Goal: Book appointment/travel/reservation

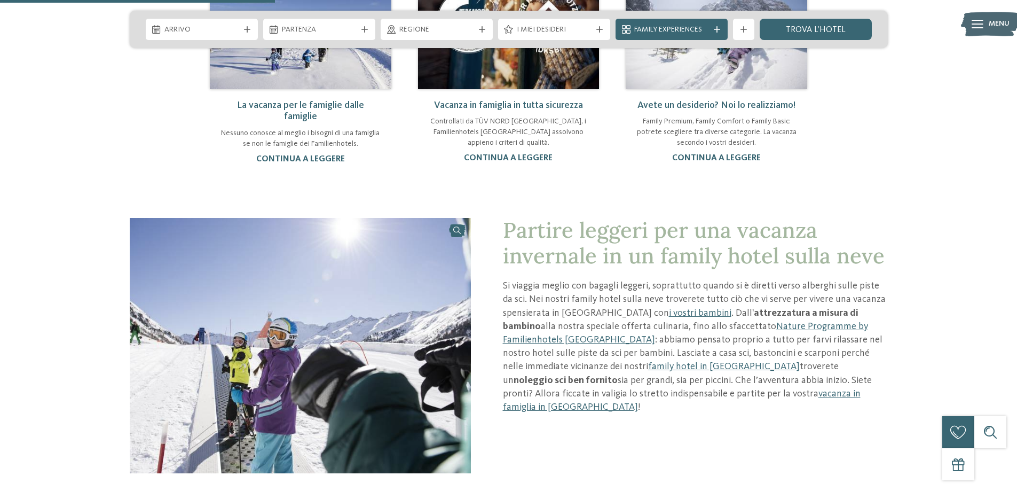
scroll to position [1174, 0]
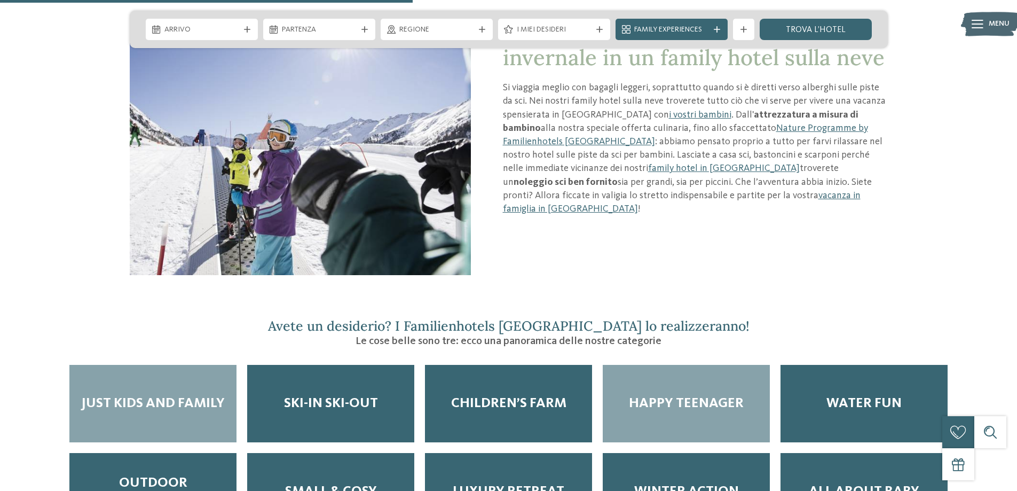
click at [633, 372] on div "Happy teenager" at bounding box center [686, 403] width 167 height 77
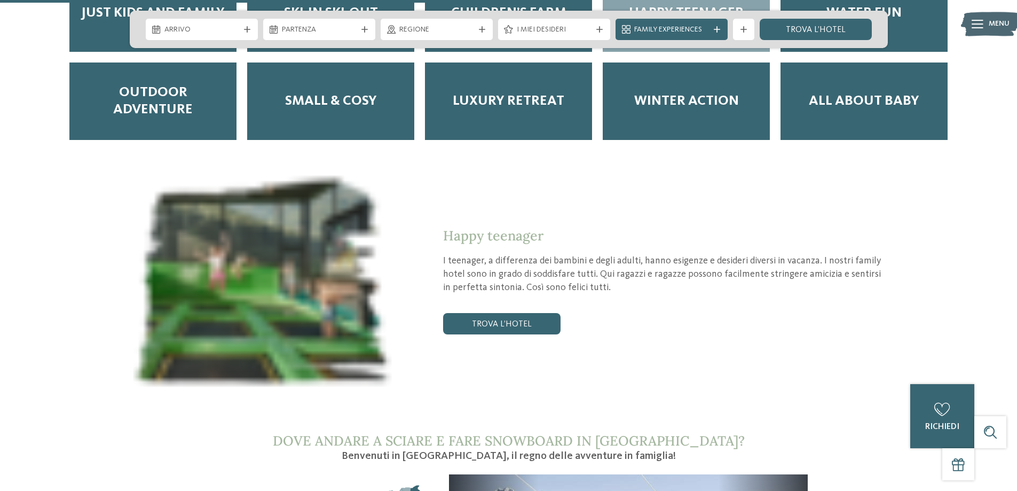
scroll to position [1566, 0]
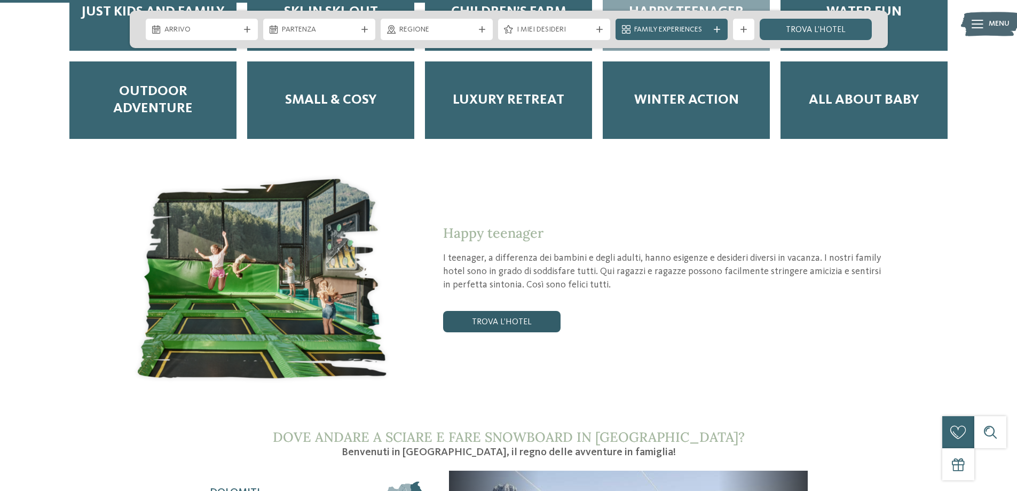
click at [508, 311] on link "trova l’hotel" at bounding box center [501, 321] width 117 height 21
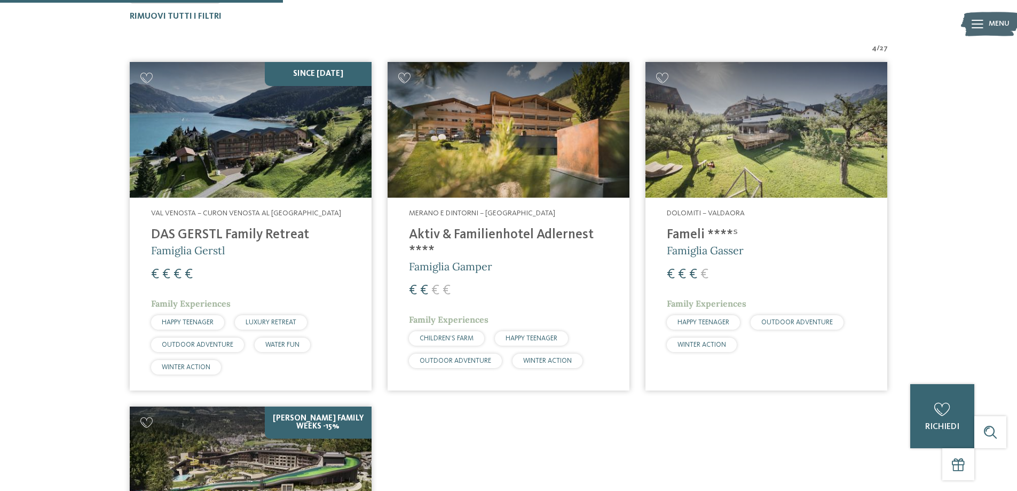
scroll to position [350, 0]
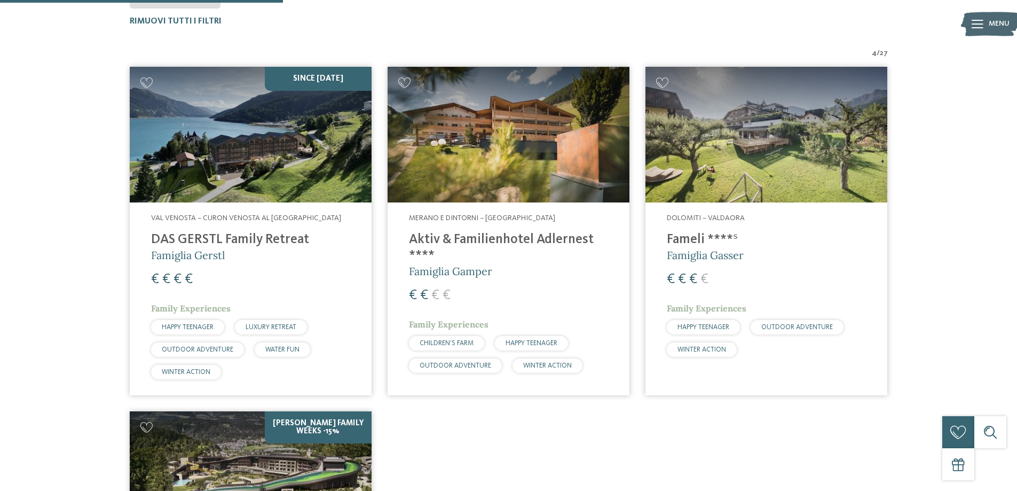
click at [473, 247] on h4 "Aktiv & Familienhotel Adlernest ****" at bounding box center [508, 248] width 199 height 32
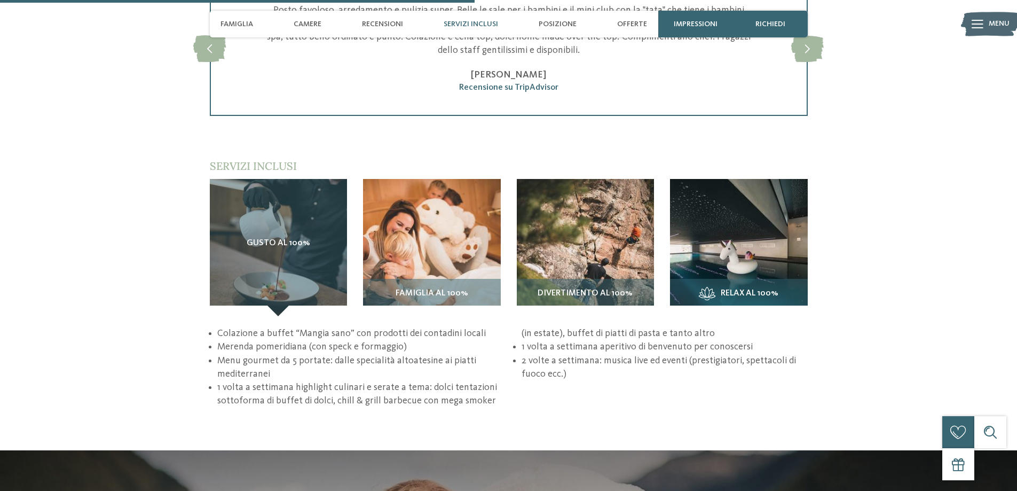
scroll to position [1566, 0]
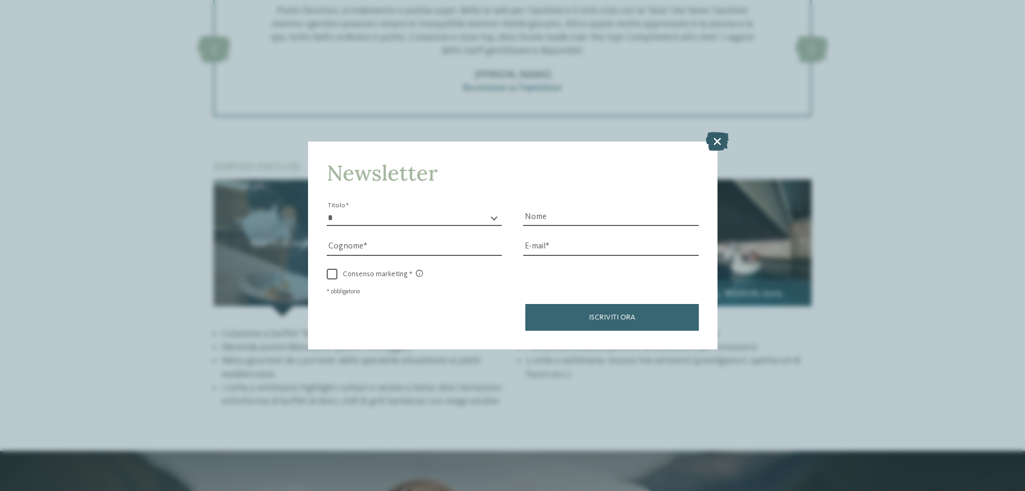
click at [715, 145] on icon at bounding box center [717, 141] width 23 height 19
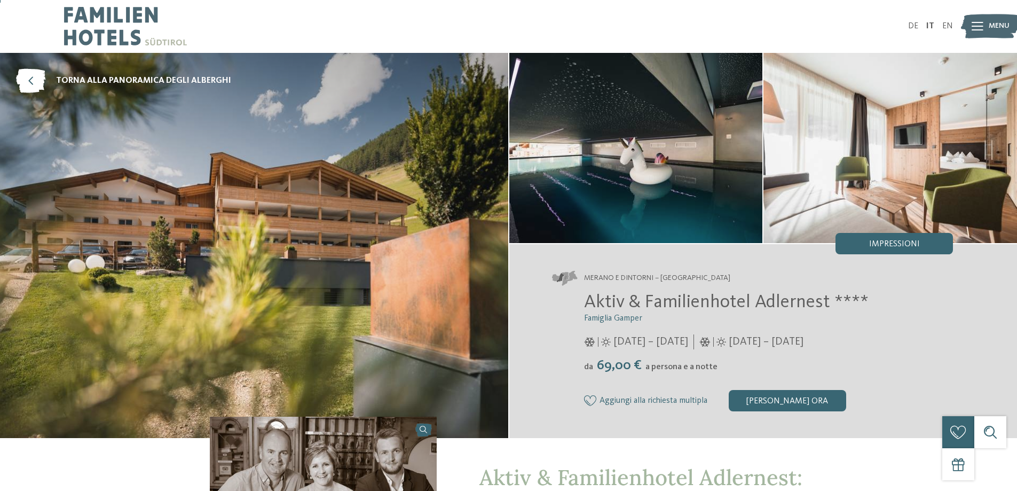
scroll to position [0, 0]
